Goal: Obtain resource: Download file/media

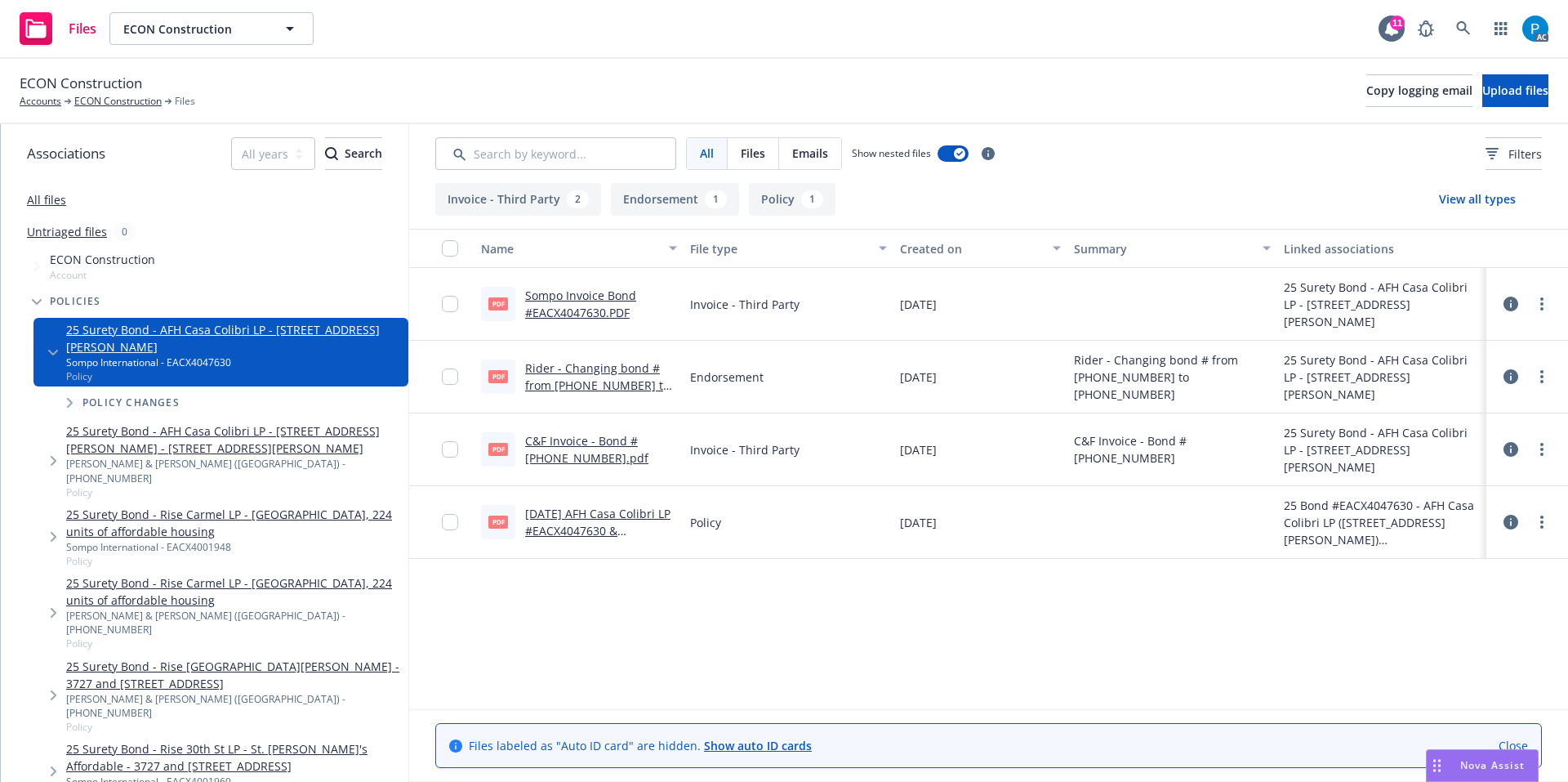
click at [575, 441] on link "C&F Invoice - Bond #[PHONE_NUMBER].pdf" at bounding box center [586, 449] width 123 height 33
click at [579, 371] on link "Rider - Changing bond # from [PHONE_NUMBER] to [PHONE_NUMBER].pdf" at bounding box center [597, 385] width 145 height 50
click at [591, 299] on link "Sompo Invoice Bond #EACX4047630.PDF" at bounding box center [580, 304] width 111 height 33
